Goal: Information Seeking & Learning: Learn about a topic

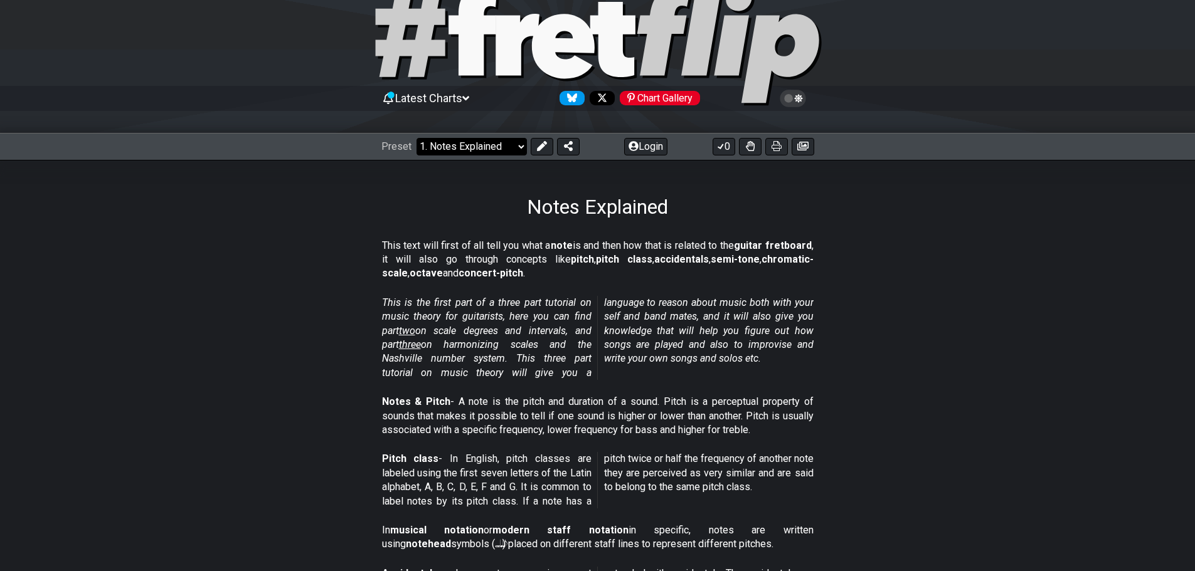
scroll to position [45, 0]
click at [512, 151] on select "Welcome to #fretflip! Initial Preset Custom Preset Minor Pentatonic Major Penta…" at bounding box center [472, 147] width 110 height 18
click at [417, 138] on select "Welcome to #fretflip! Initial Preset Custom Preset Minor Pentatonic Major Penta…" at bounding box center [472, 147] width 110 height 18
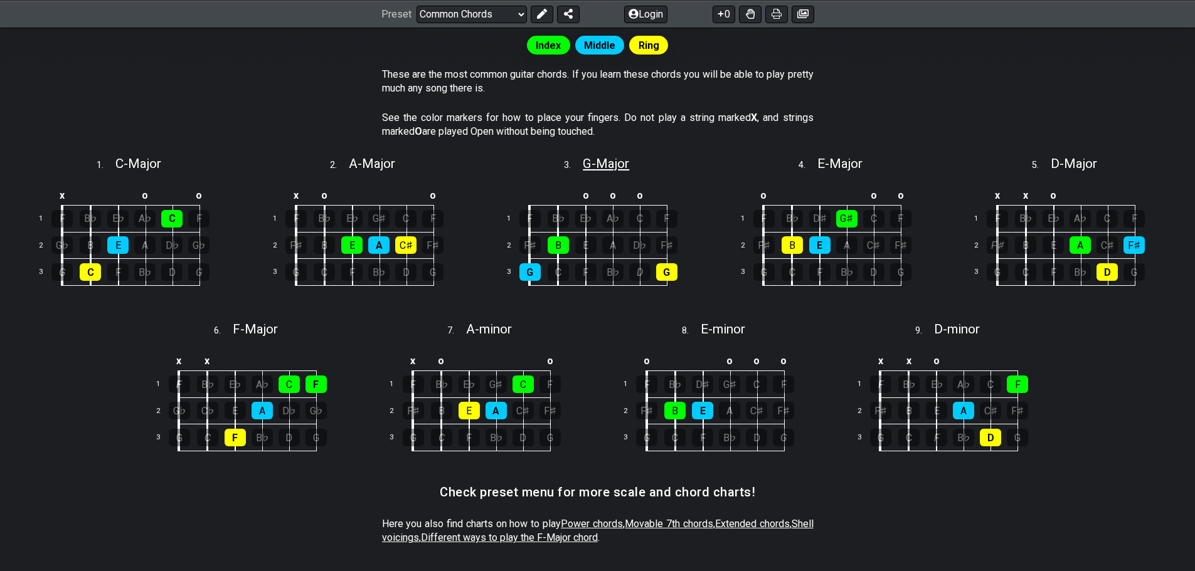
scroll to position [134, 0]
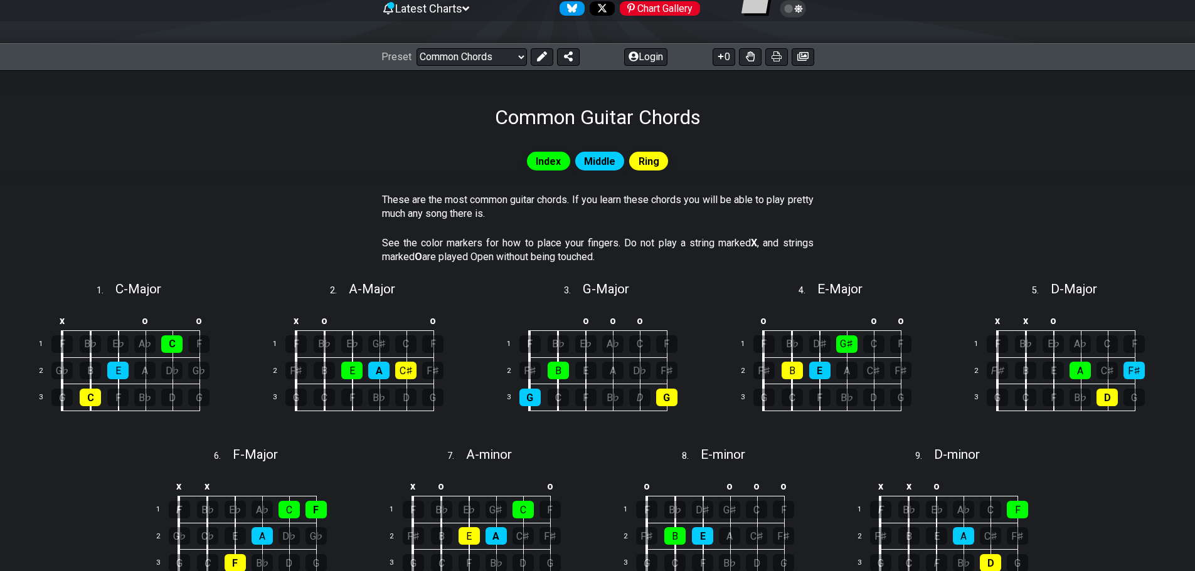
click at [556, 164] on span "Index" at bounding box center [548, 161] width 25 height 18
click at [507, 61] on select "Welcome to #fretflip! Initial Preset Custom Preset Minor Pentatonic Major Penta…" at bounding box center [472, 57] width 110 height 18
click at [417, 48] on select "Welcome to #fretflip! Initial Preset Custom Preset Minor Pentatonic Major Penta…" at bounding box center [472, 57] width 110 height 18
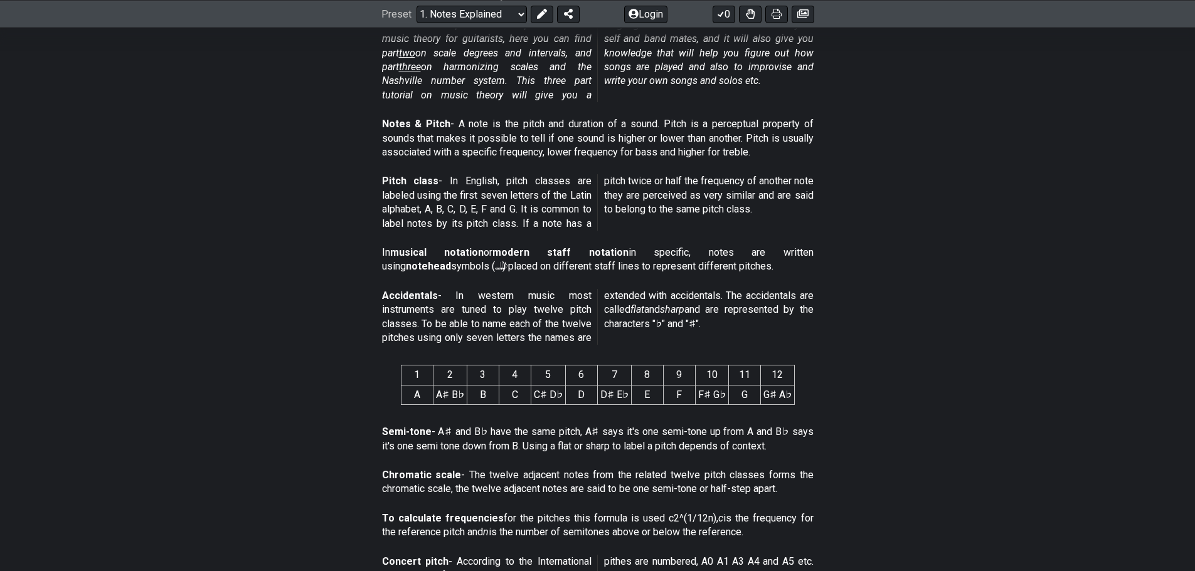
scroll to position [134, 0]
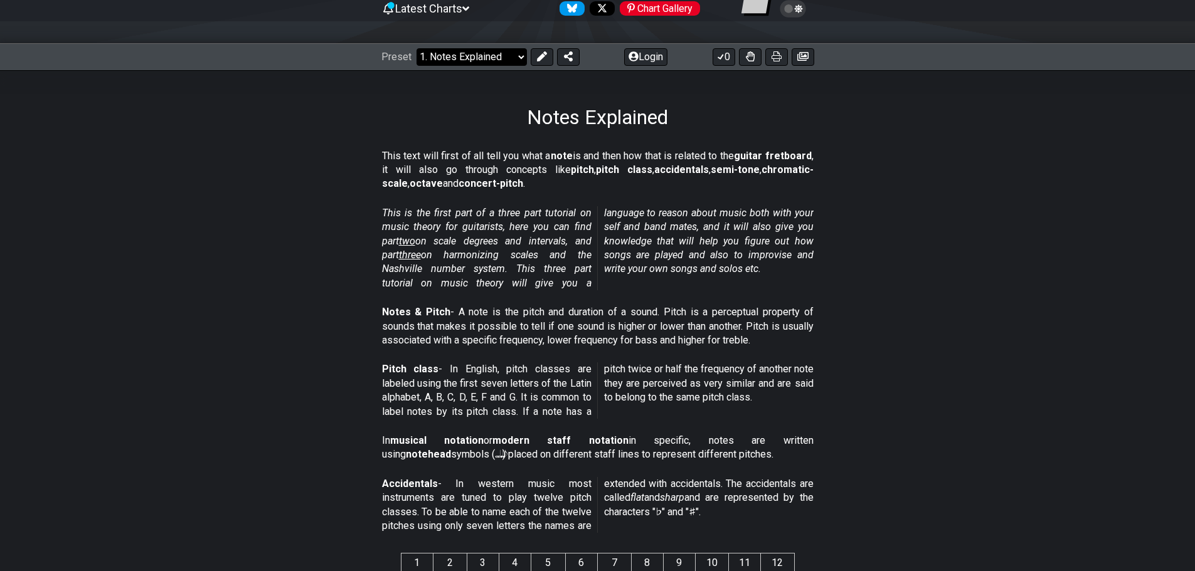
click at [491, 55] on select "Welcome to #fretflip! Initial Preset Custom Preset Minor Pentatonic Major Penta…" at bounding box center [472, 57] width 110 height 18
click at [872, 152] on section "This text will first of all tell you what a note is and then how that is relate…" at bounding box center [597, 172] width 1195 height 57
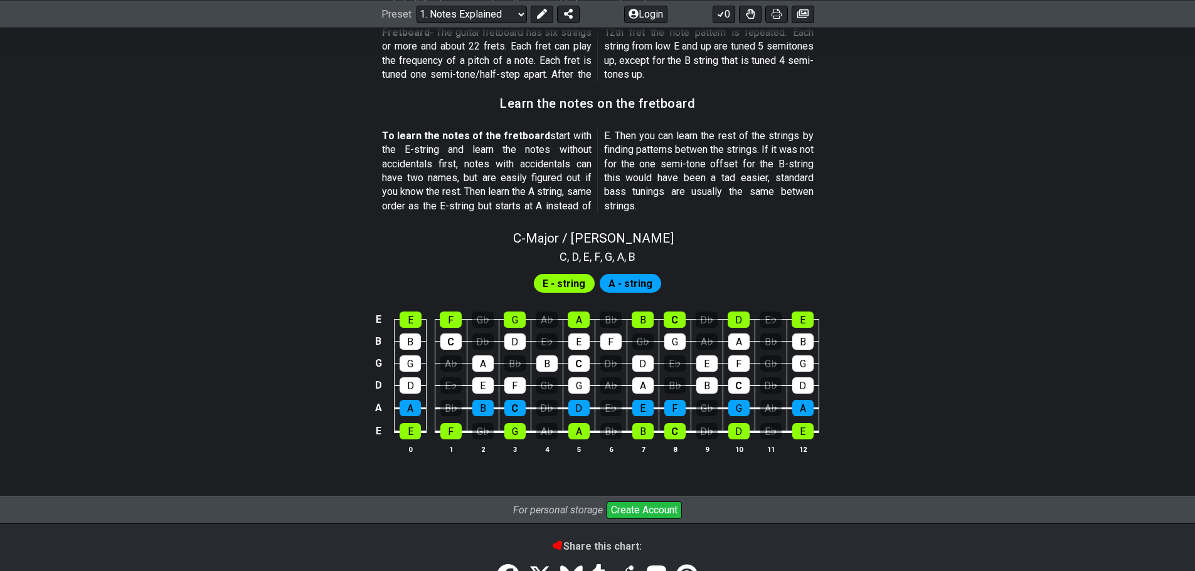
scroll to position [1075, 0]
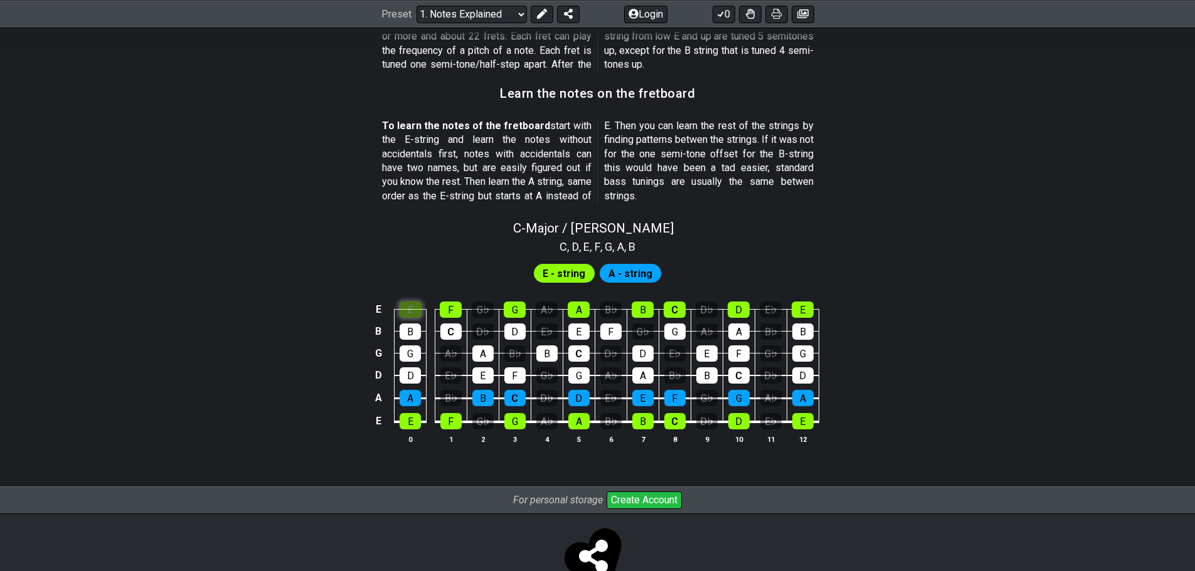
click at [410, 308] on div "E" at bounding box center [411, 310] width 22 height 16
click at [447, 311] on div "F" at bounding box center [451, 310] width 22 height 16
click at [511, 312] on div "G" at bounding box center [515, 310] width 22 height 16
click at [484, 312] on div "G♭" at bounding box center [483, 310] width 22 height 16
click at [415, 306] on div "E" at bounding box center [411, 310] width 22 height 16
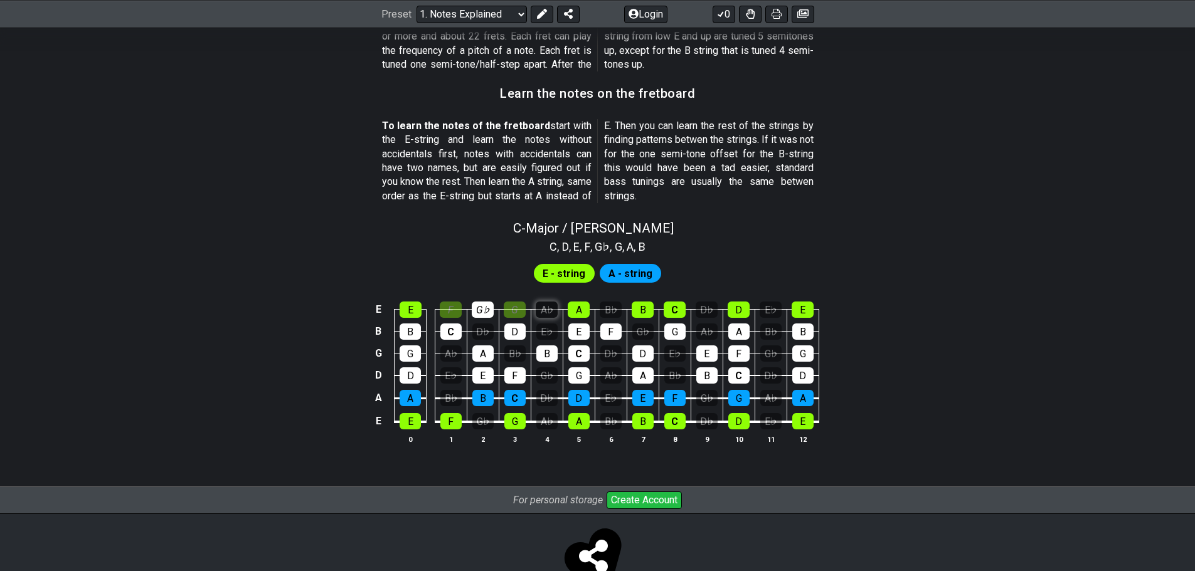
click at [541, 317] on div "A♭" at bounding box center [547, 310] width 22 height 16
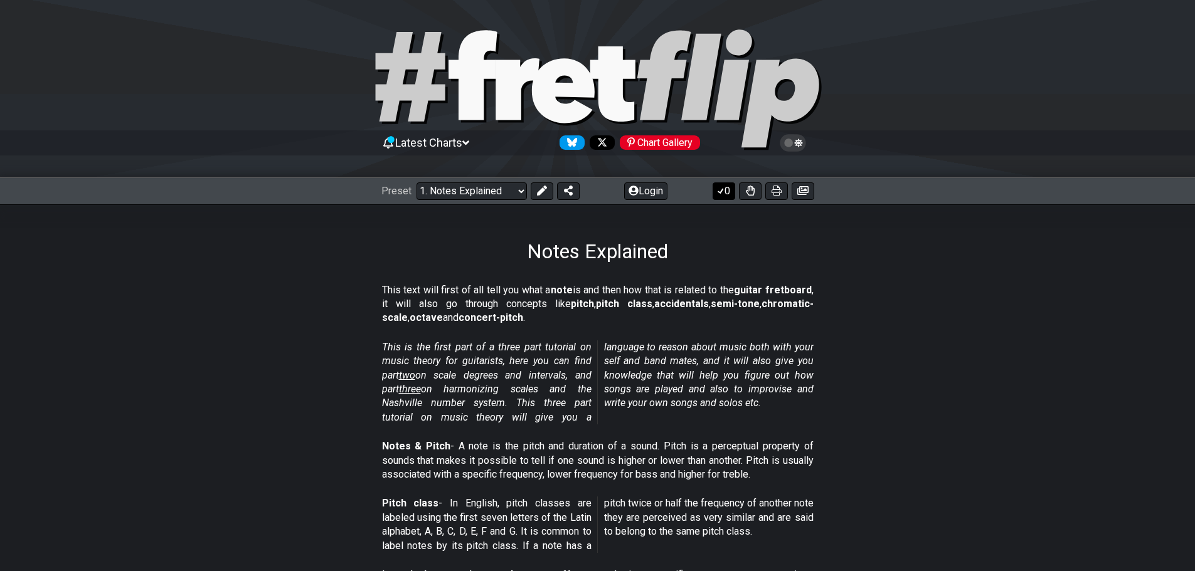
click at [729, 183] on button "0" at bounding box center [724, 192] width 23 height 18
drag, startPoint x: 780, startPoint y: 189, endPoint x: 976, endPoint y: 491, distance: 360.2
click at [780, 189] on icon at bounding box center [777, 191] width 10 height 10
click at [492, 193] on select "Welcome to #fretflip! Initial Preset Custom Preset Minor Pentatonic Major Penta…" at bounding box center [472, 192] width 110 height 18
click at [417, 183] on select "Welcome to #fretflip! Initial Preset Custom Preset Minor Pentatonic Major Penta…" at bounding box center [472, 192] width 110 height 18
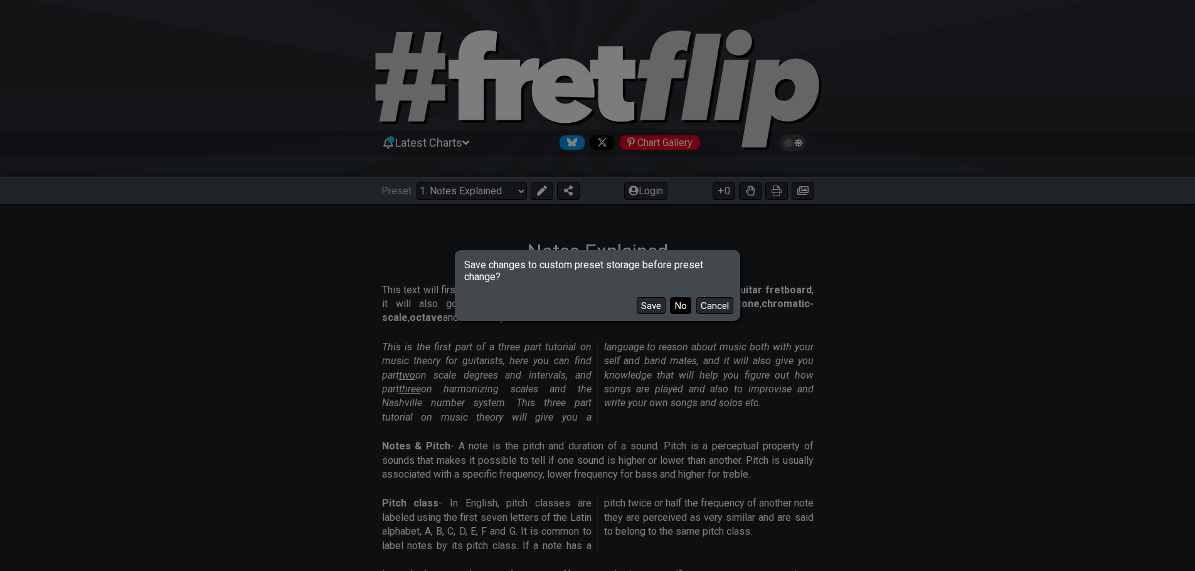
click at [675, 311] on button "No" at bounding box center [680, 305] width 21 height 17
select select "/beginner-guitar"
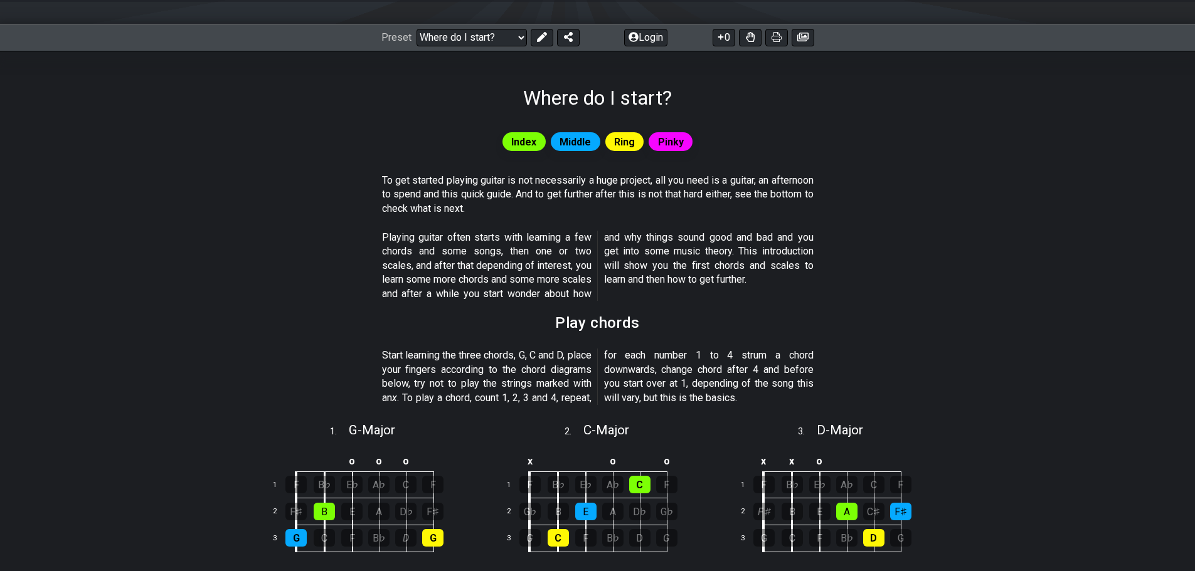
scroll to position [81, 0]
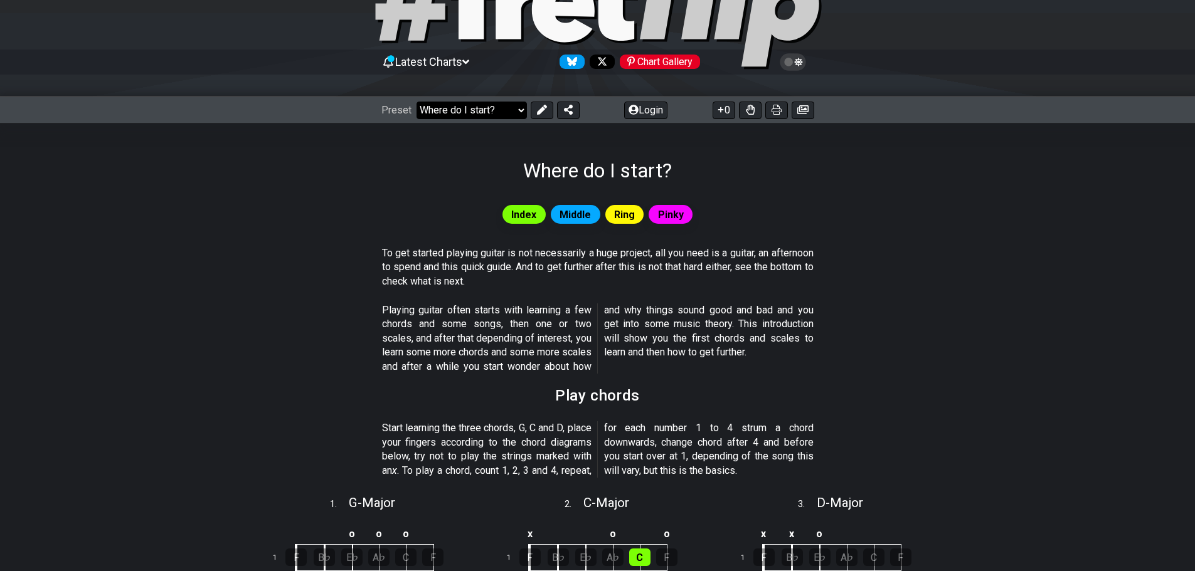
click at [492, 108] on select "Welcome to #fretflip! Initial Preset Custom Preset Minor Pentatonic Major Penta…" at bounding box center [472, 111] width 110 height 18
click at [852, 254] on section "To get started playing guitar is not necessarily a huge project, all you need i…" at bounding box center [597, 270] width 1195 height 57
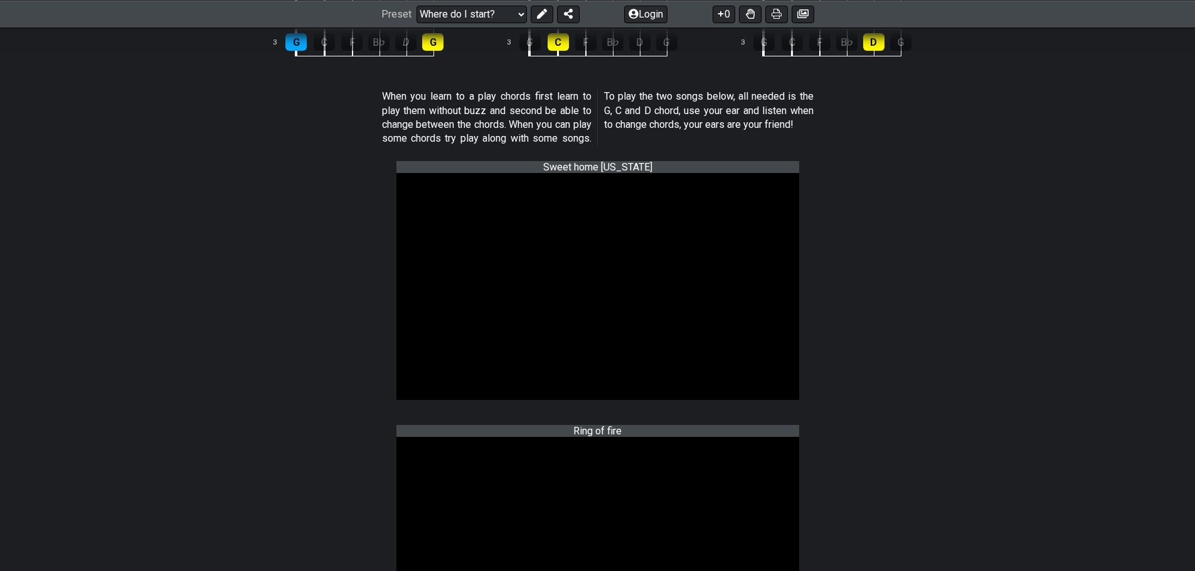
scroll to position [645, 0]
